Goal: Transaction & Acquisition: Purchase product/service

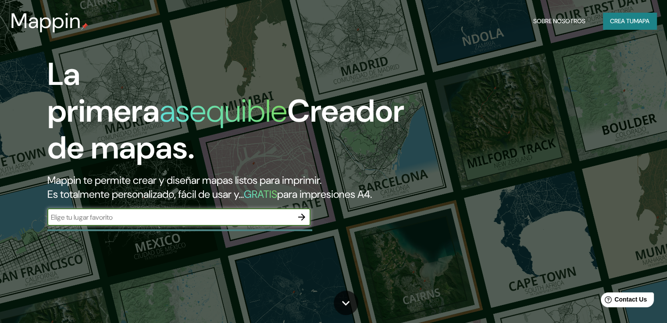
click at [619, 25] on font "Crea tu" at bounding box center [622, 21] width 24 height 8
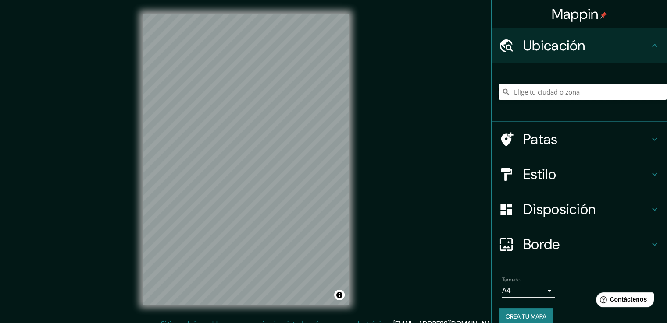
click at [577, 93] on input "Elige tu ciudad o zona" at bounding box center [582, 92] width 168 height 16
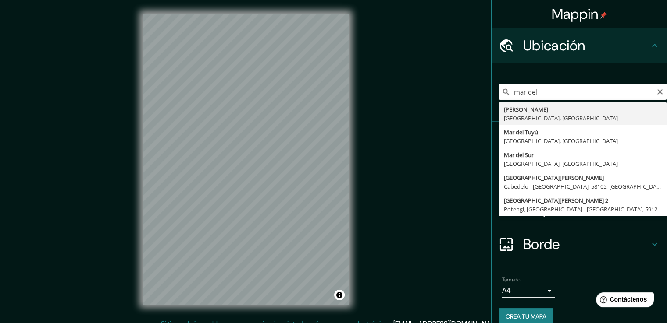
type input "[PERSON_NAME], [GEOGRAPHIC_DATA], [GEOGRAPHIC_DATA]"
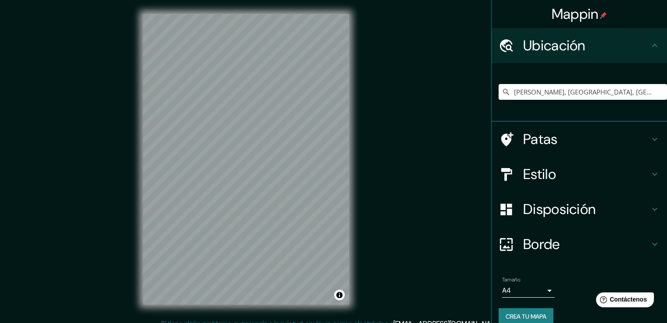
click at [552, 138] on h4 "Patas" at bounding box center [586, 140] width 126 height 18
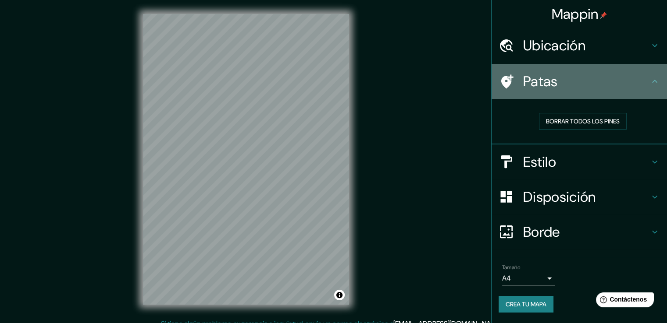
click at [647, 85] on h4 "Patas" at bounding box center [586, 82] width 126 height 18
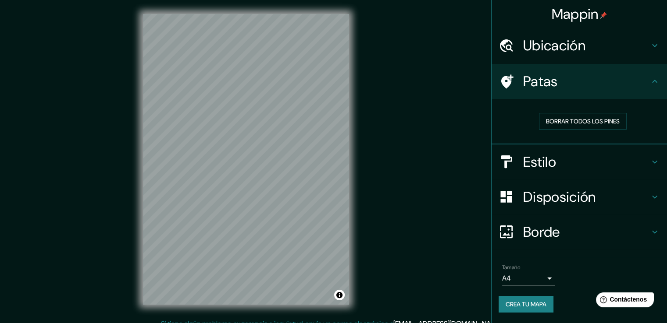
click at [522, 83] on div at bounding box center [510, 81] width 25 height 15
click at [518, 83] on div at bounding box center [510, 81] width 25 height 15
click at [659, 87] on div "Patas" at bounding box center [578, 81] width 175 height 35
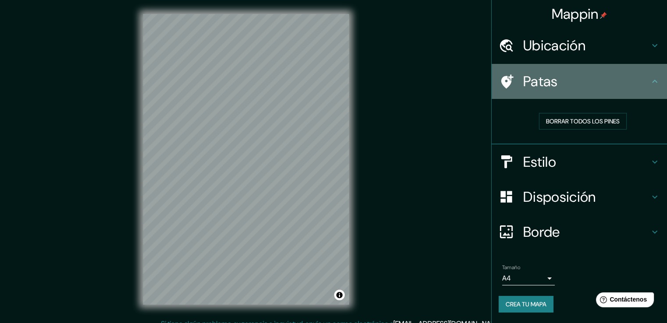
click at [654, 81] on icon at bounding box center [654, 81] width 5 height 3
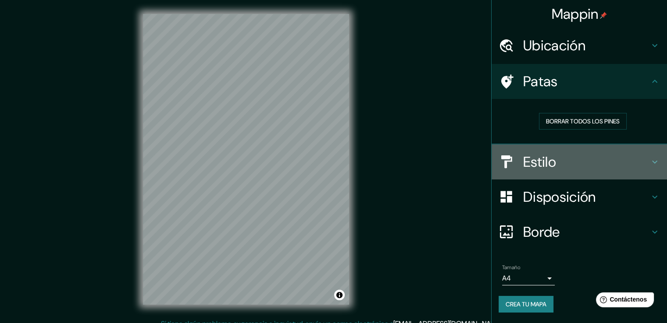
click at [647, 160] on h4 "Estilo" at bounding box center [586, 162] width 126 height 18
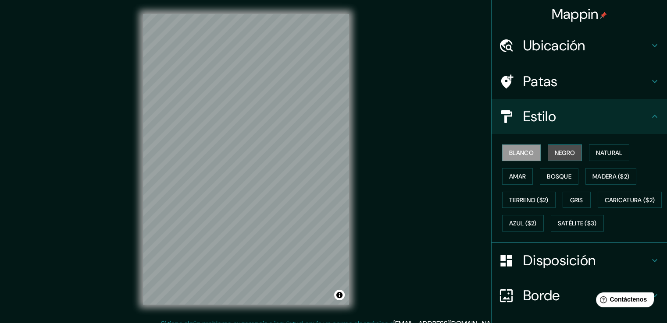
click at [558, 149] on font "Negro" at bounding box center [564, 153] width 21 height 8
click at [516, 153] on font "Blanco" at bounding box center [521, 153] width 25 height 8
click at [600, 154] on font "Natural" at bounding box center [609, 153] width 26 height 8
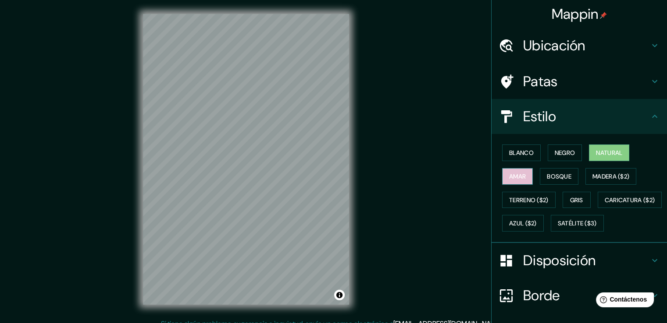
click at [519, 174] on font "Amar" at bounding box center [517, 177] width 17 height 8
click at [559, 178] on font "Bosque" at bounding box center [559, 177] width 25 height 8
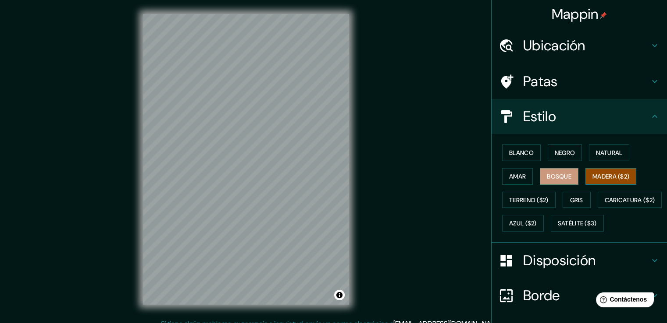
click at [592, 176] on font "Madera ($2)" at bounding box center [610, 177] width 37 height 8
click at [564, 197] on button "Gris" at bounding box center [576, 200] width 28 height 17
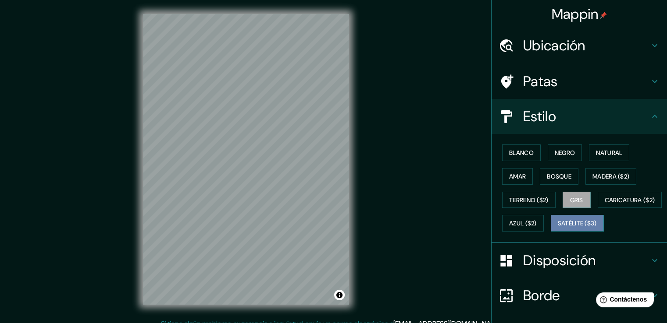
click at [550, 232] on button "Satélite ($3)" at bounding box center [576, 223] width 53 height 17
click at [536, 220] on font "Azul ($2)" at bounding box center [523, 224] width 28 height 8
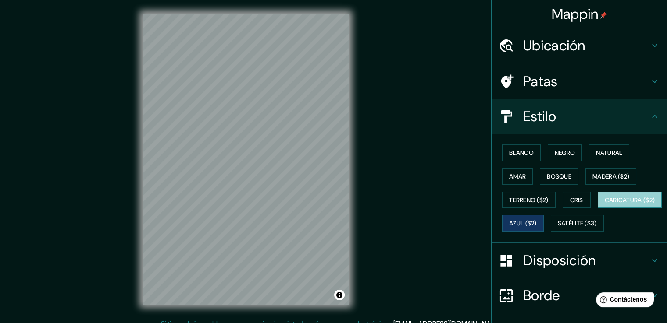
click at [604, 204] on font "Caricatura ($2)" at bounding box center [629, 200] width 50 height 8
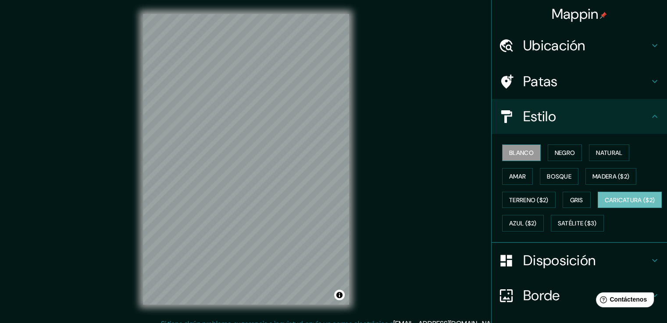
click at [530, 146] on button "Blanco" at bounding box center [521, 153] width 39 height 17
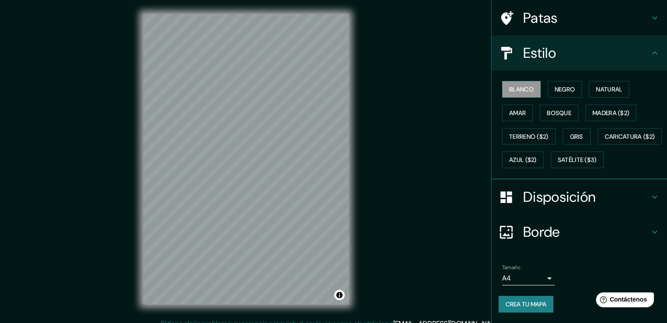
click at [564, 196] on font "Disposición" at bounding box center [559, 197] width 72 height 18
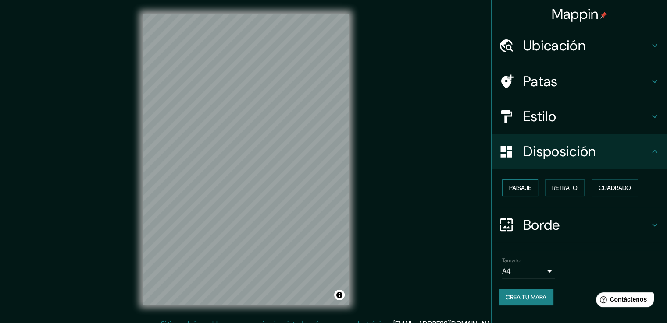
click at [526, 190] on font "Paisaje" at bounding box center [520, 188] width 22 height 8
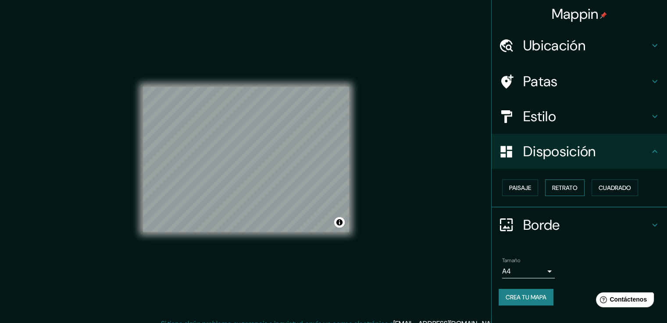
click at [562, 186] on font "Retrato" at bounding box center [564, 188] width 25 height 8
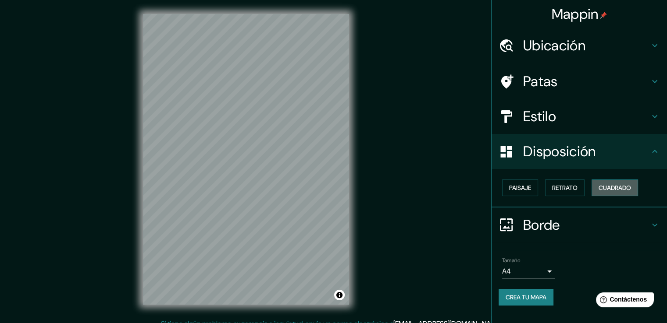
click at [602, 185] on font "Cuadrado" at bounding box center [614, 188] width 32 height 8
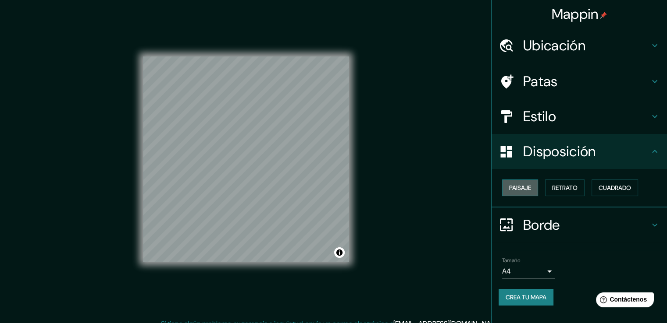
click at [524, 193] on font "Paisaje" at bounding box center [520, 187] width 22 height 11
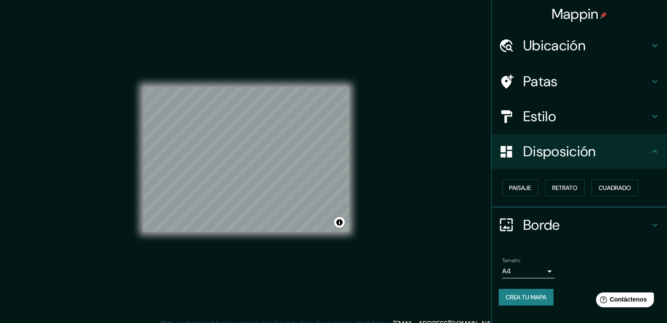
scroll to position [10, 0]
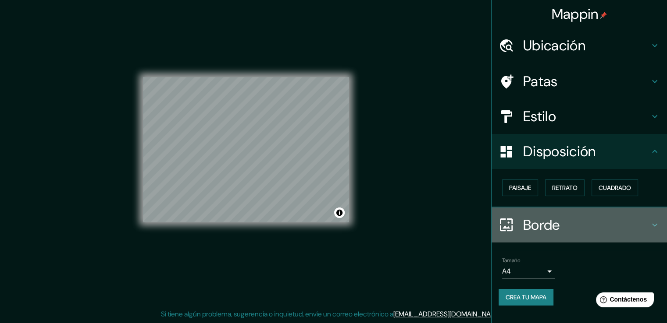
click at [542, 220] on font "Borde" at bounding box center [541, 225] width 37 height 18
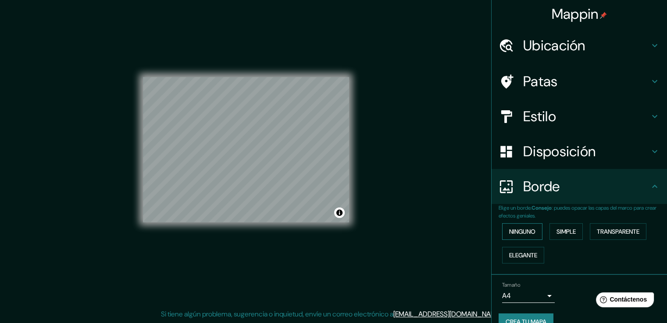
click at [529, 234] on font "Ninguno" at bounding box center [522, 232] width 26 height 8
click at [560, 229] on font "Simple" at bounding box center [565, 232] width 19 height 8
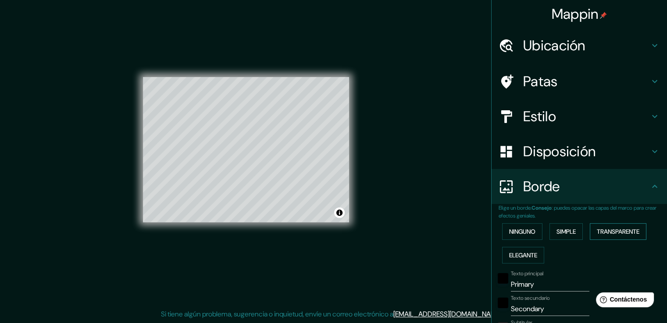
click at [621, 231] on font "Transparente" at bounding box center [617, 232] width 43 height 8
click at [502, 259] on button "Elegante" at bounding box center [523, 255] width 42 height 17
click at [509, 234] on font "Ninguno" at bounding box center [522, 232] width 26 height 8
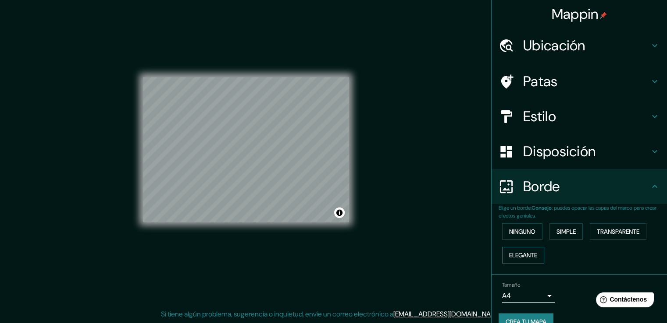
scroll to position [16, 0]
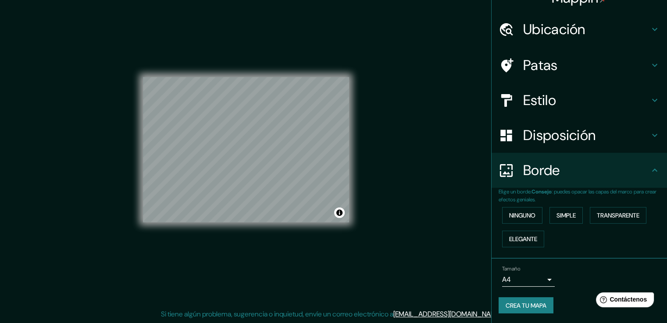
click at [540, 274] on body "Mappin Ubicación [PERSON_NAME], [GEOGRAPHIC_DATA], [GEOGRAPHIC_DATA] Patas Esti…" at bounding box center [333, 151] width 667 height 323
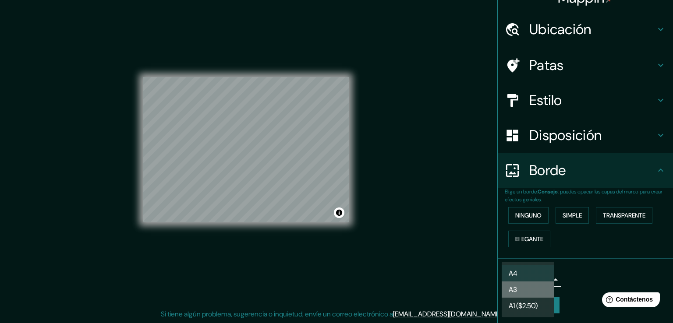
click at [535, 289] on li "A3" at bounding box center [528, 290] width 53 height 16
type input "a4"
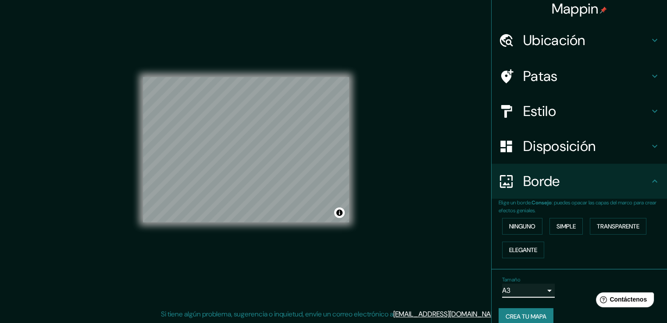
scroll to position [0, 0]
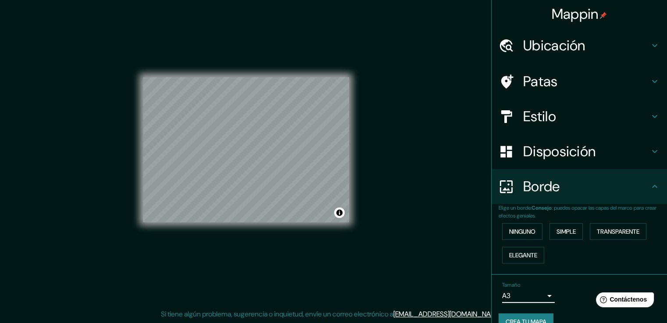
click at [498, 79] on icon at bounding box center [505, 81] width 15 height 15
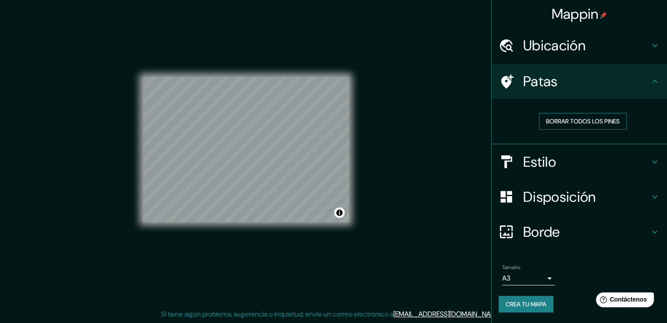
click at [575, 123] on font "Borrar todos los pines" at bounding box center [583, 121] width 74 height 8
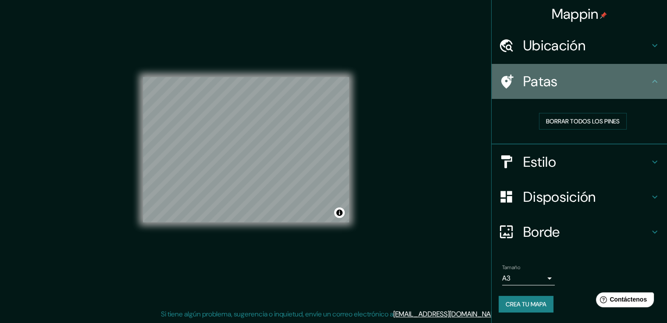
click at [603, 74] on h4 "Patas" at bounding box center [586, 82] width 126 height 18
click at [652, 75] on div "Patas" at bounding box center [578, 81] width 175 height 35
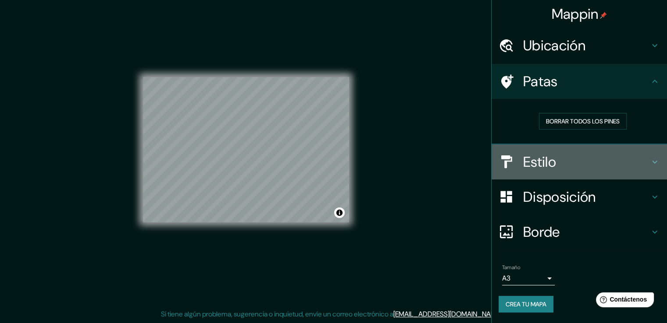
click at [583, 169] on h4 "Estilo" at bounding box center [586, 162] width 126 height 18
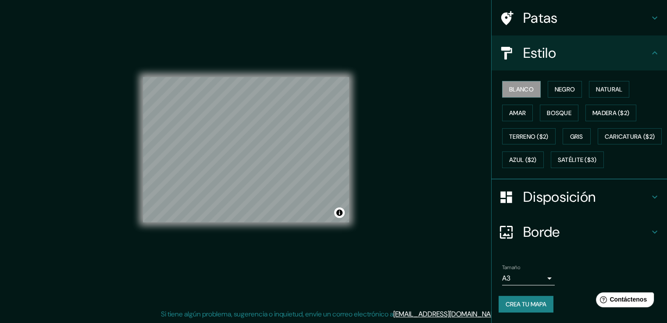
scroll to position [85, 0]
click at [525, 302] on font "Crea tu mapa" at bounding box center [525, 305] width 41 height 8
click at [517, 308] on div "Crea tu mapa" at bounding box center [578, 304] width 161 height 17
click at [563, 205] on font "Disposición" at bounding box center [559, 197] width 72 height 18
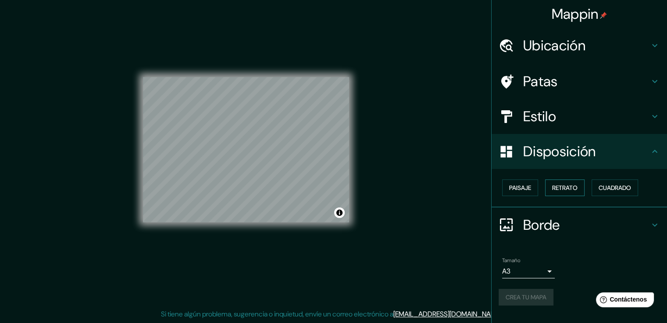
scroll to position [0, 0]
click at [547, 234] on font "Borde" at bounding box center [541, 225] width 37 height 18
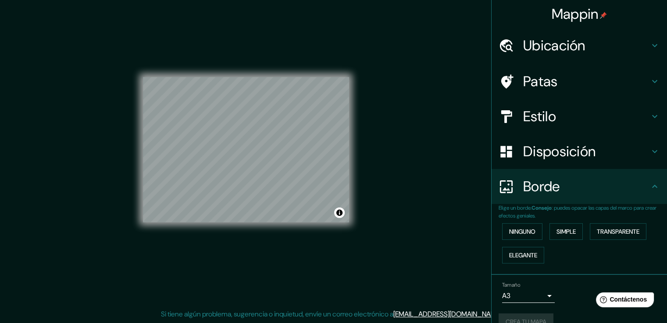
scroll to position [16, 0]
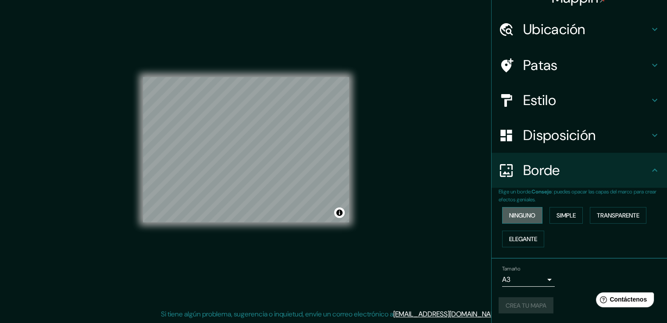
click at [512, 213] on font "Ninguno" at bounding box center [522, 216] width 26 height 8
click at [525, 304] on font "Crea tu mapa" at bounding box center [525, 306] width 41 height 8
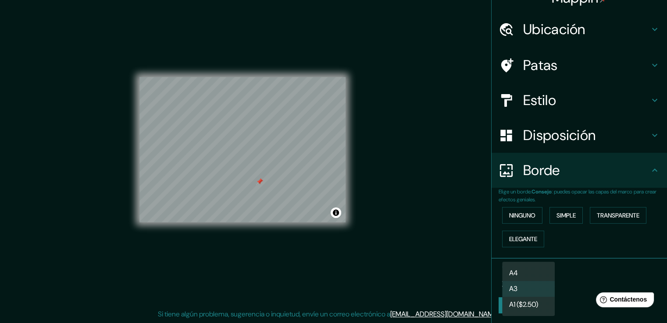
click at [541, 280] on body "Mappin Ubicación [PERSON_NAME], [GEOGRAPHIC_DATA], [GEOGRAPHIC_DATA] Patas Esti…" at bounding box center [333, 151] width 667 height 323
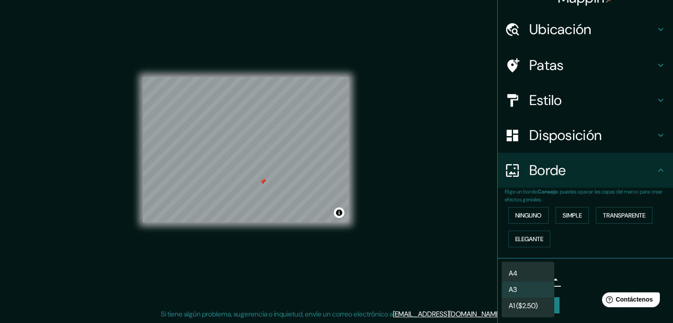
click at [565, 281] on div at bounding box center [336, 161] width 673 height 323
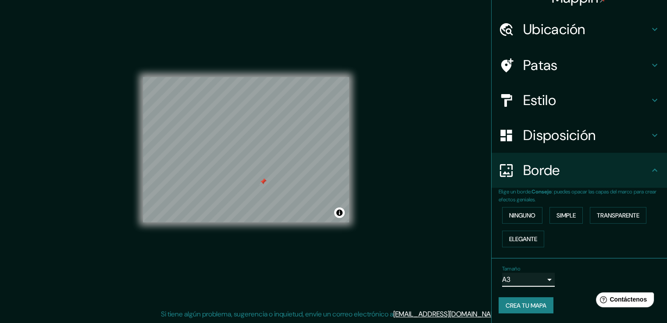
scroll to position [0, 0]
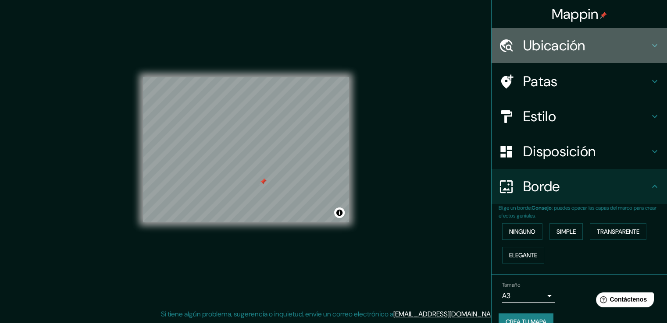
click at [633, 32] on div "Ubicación" at bounding box center [578, 45] width 175 height 35
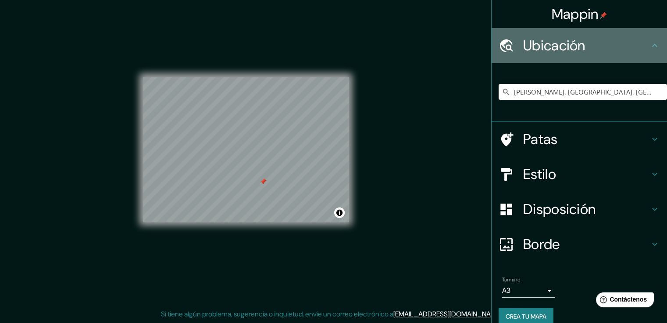
click at [630, 47] on h4 "Ubicación" at bounding box center [586, 46] width 126 height 18
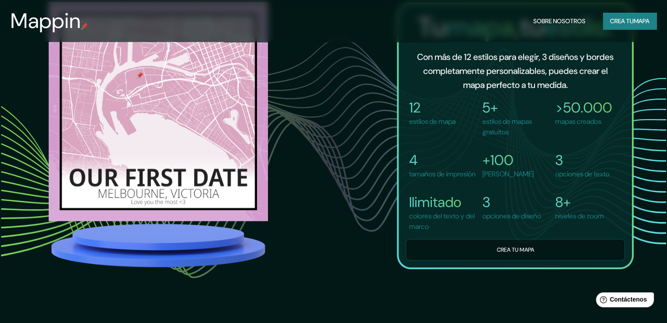
scroll to position [701, 0]
